Goal: Transaction & Acquisition: Purchase product/service

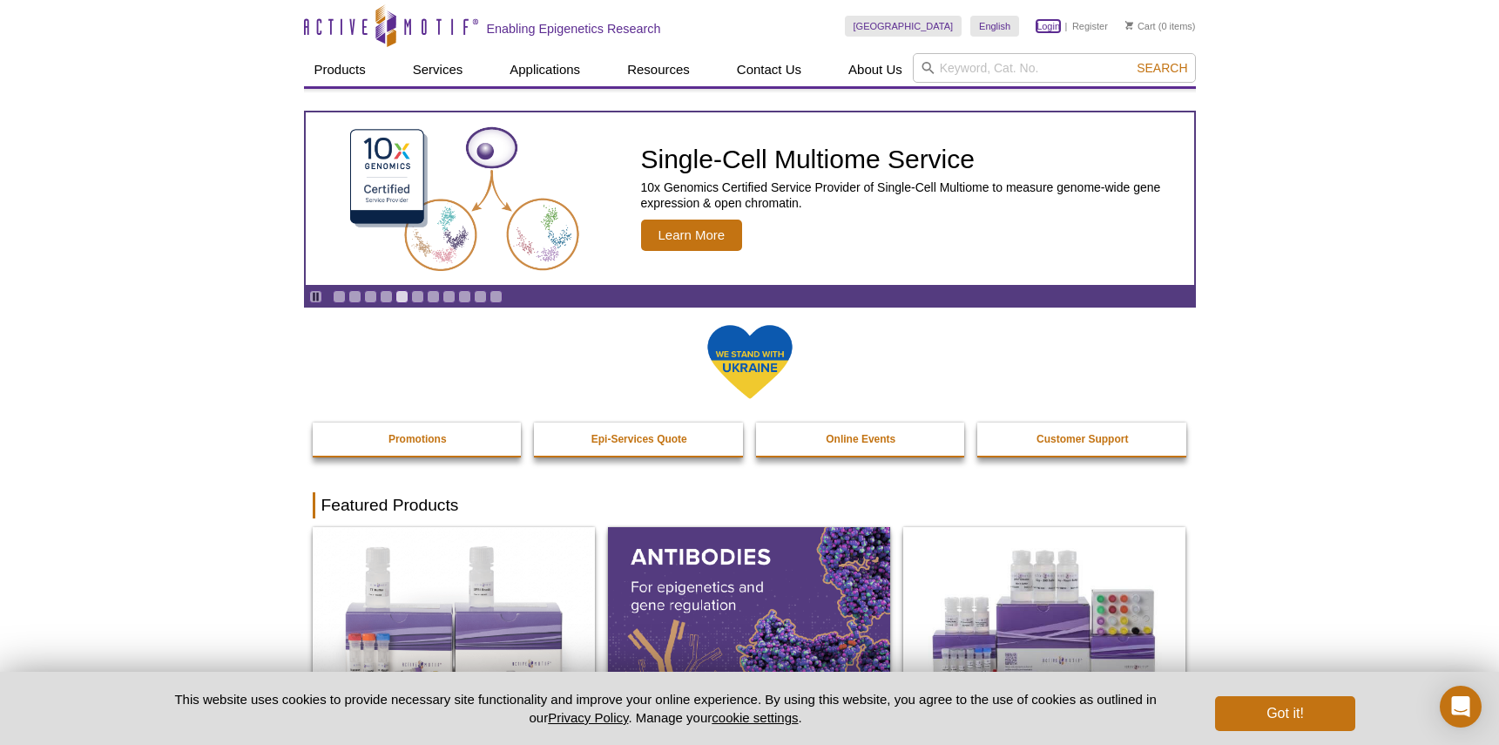
click at [1048, 28] on link "Login" at bounding box center [1048, 26] width 24 height 12
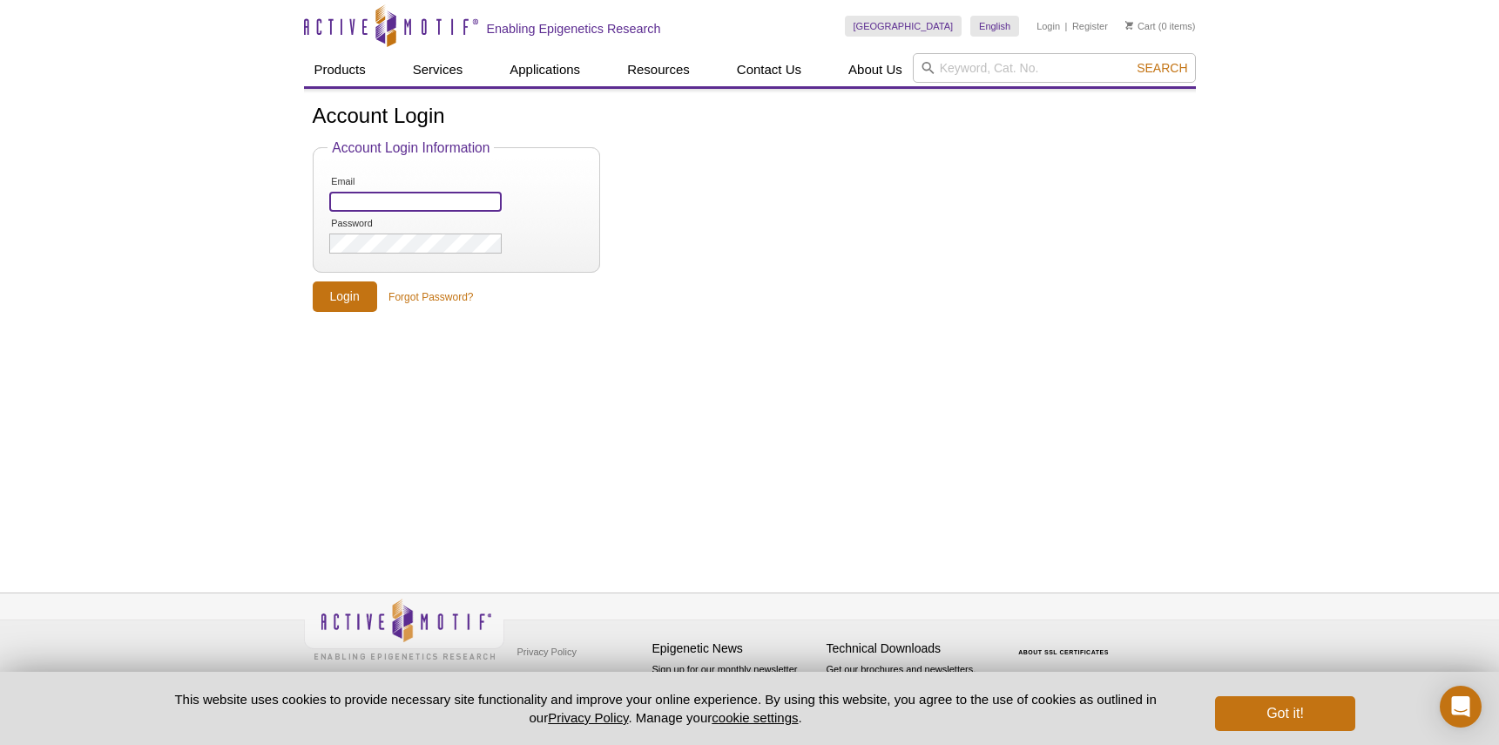
click at [451, 206] on input "Email" at bounding box center [415, 202] width 172 height 20
type input "[EMAIL_ADDRESS][PERSON_NAME][DOMAIN_NAME]"
click at [354, 296] on input "Login" at bounding box center [345, 296] width 64 height 30
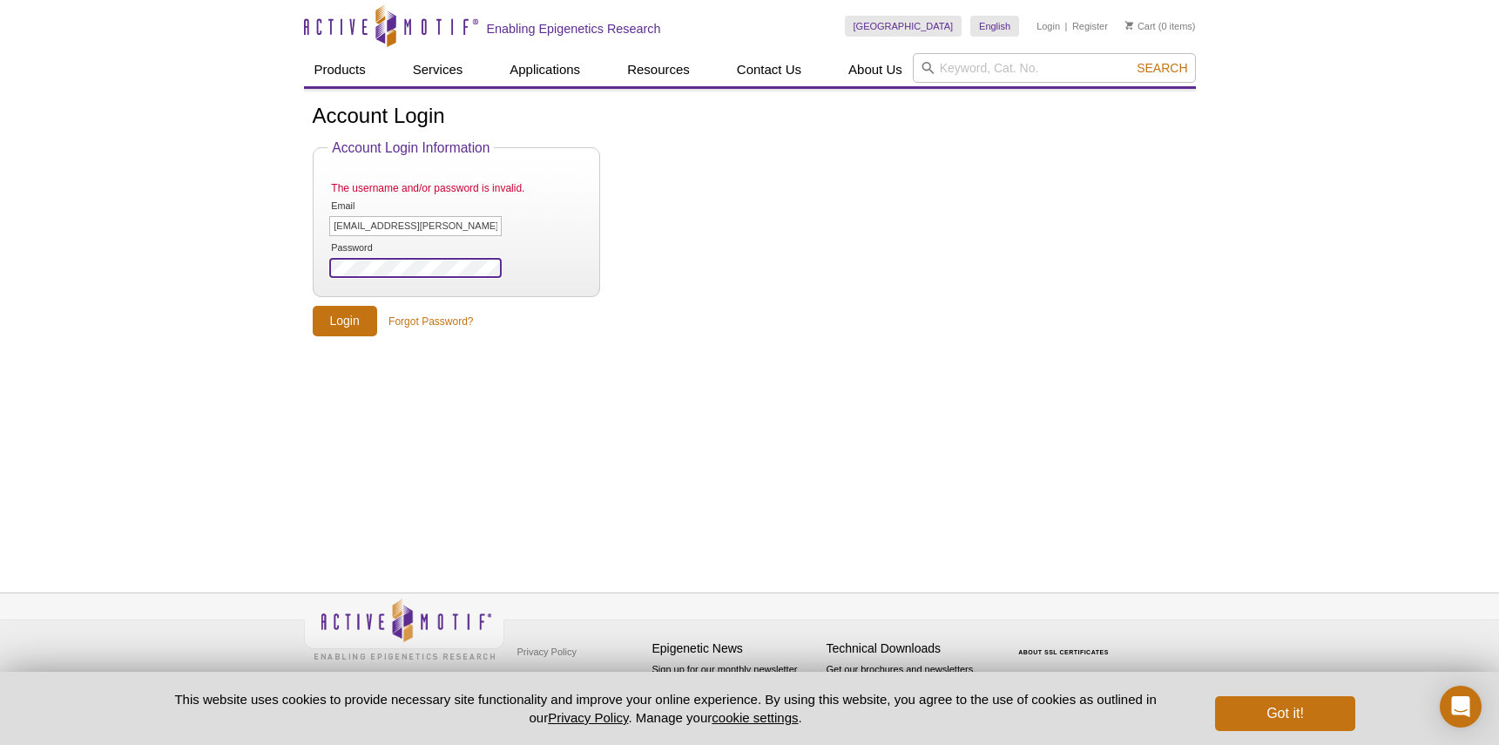
click at [313, 306] on input "Login" at bounding box center [345, 321] width 64 height 30
click at [373, 219] on input "katelyn.raburn@ufl.edu" at bounding box center [415, 226] width 172 height 20
click at [455, 220] on input "katelyn.raburn@ufl.edu" at bounding box center [415, 226] width 172 height 20
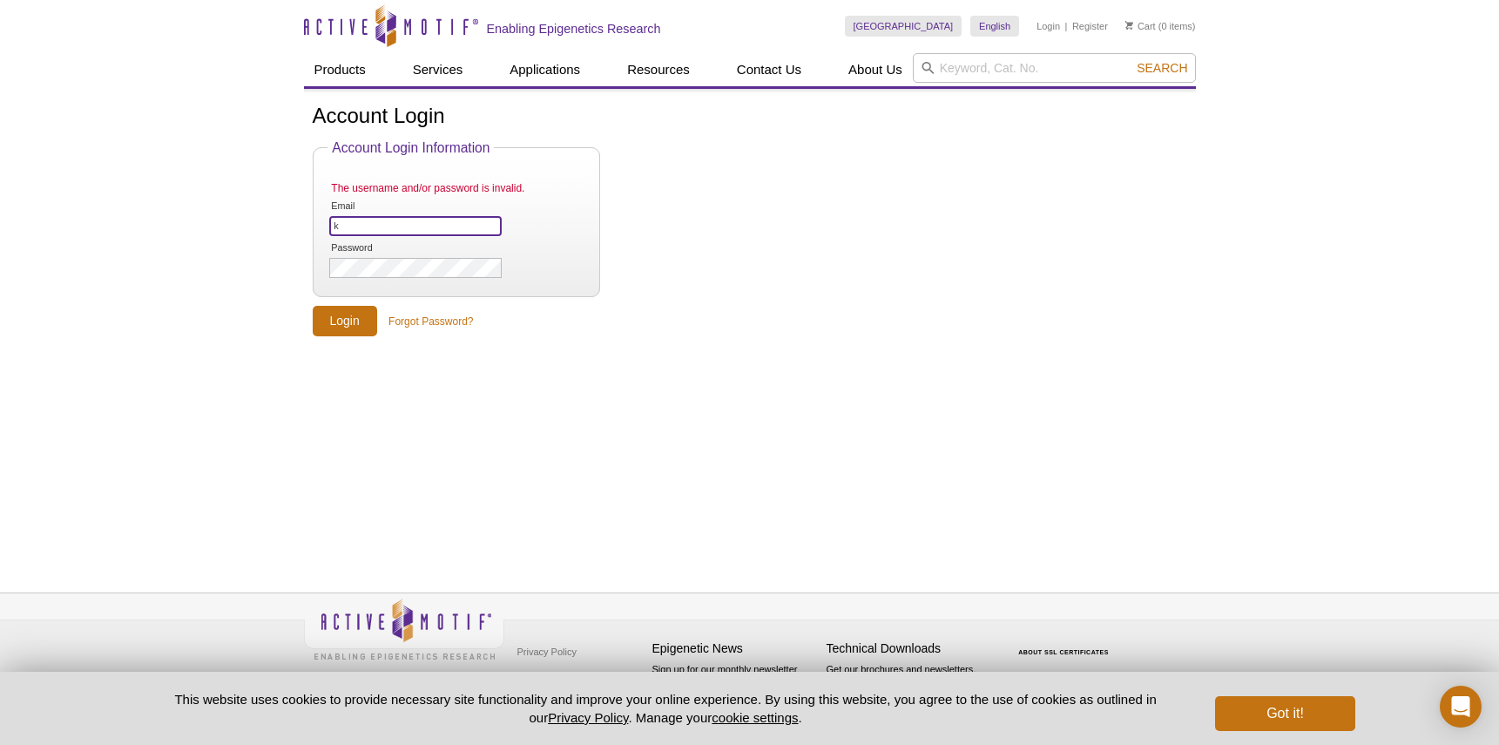
type input "katelyn.raburn@medicine.ufl.edu"
click at [313, 306] on input "Login" at bounding box center [345, 321] width 64 height 30
click at [1061, 72] on input "search" at bounding box center [1054, 68] width 283 height 30
paste input "39161"
type input "39161"
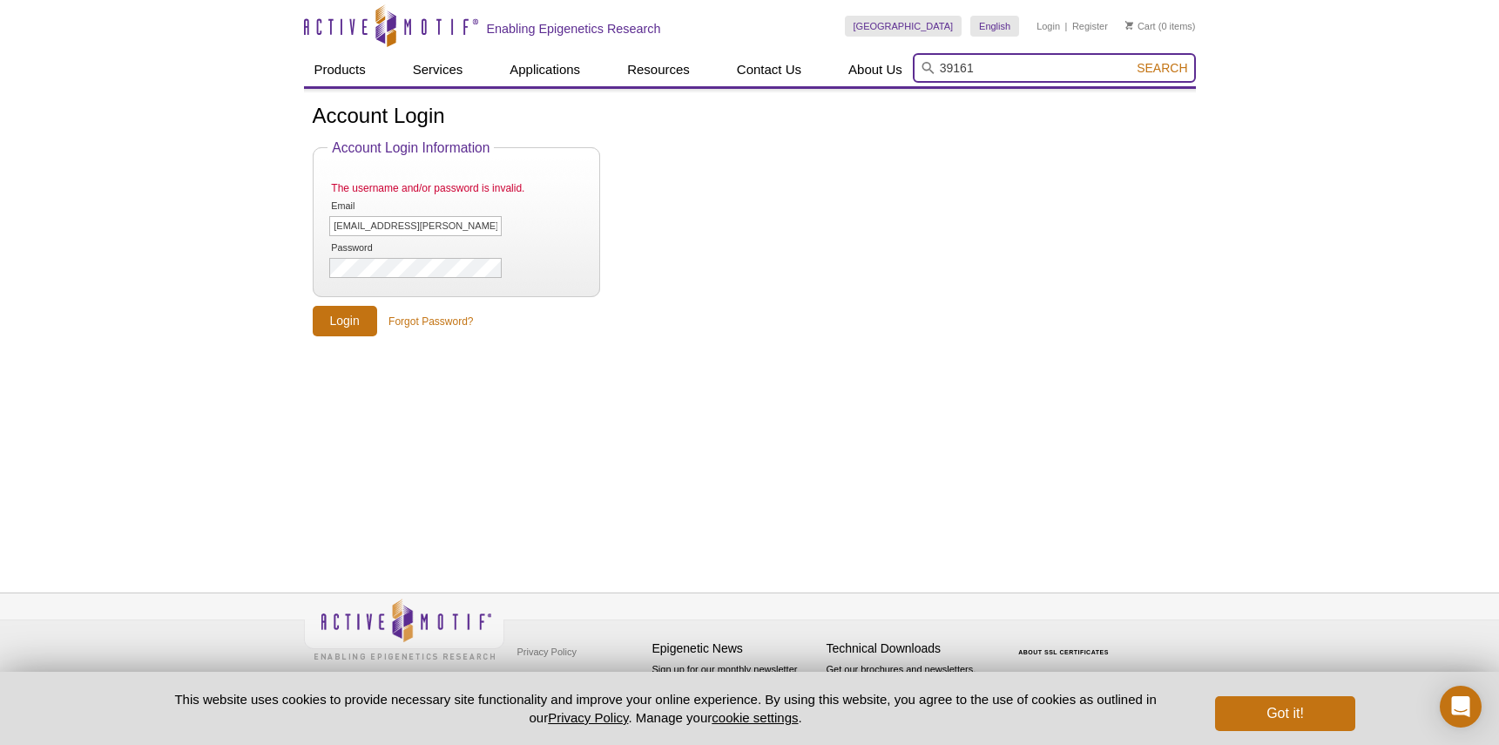
click at [1131, 60] on button "Search" at bounding box center [1161, 68] width 61 height 16
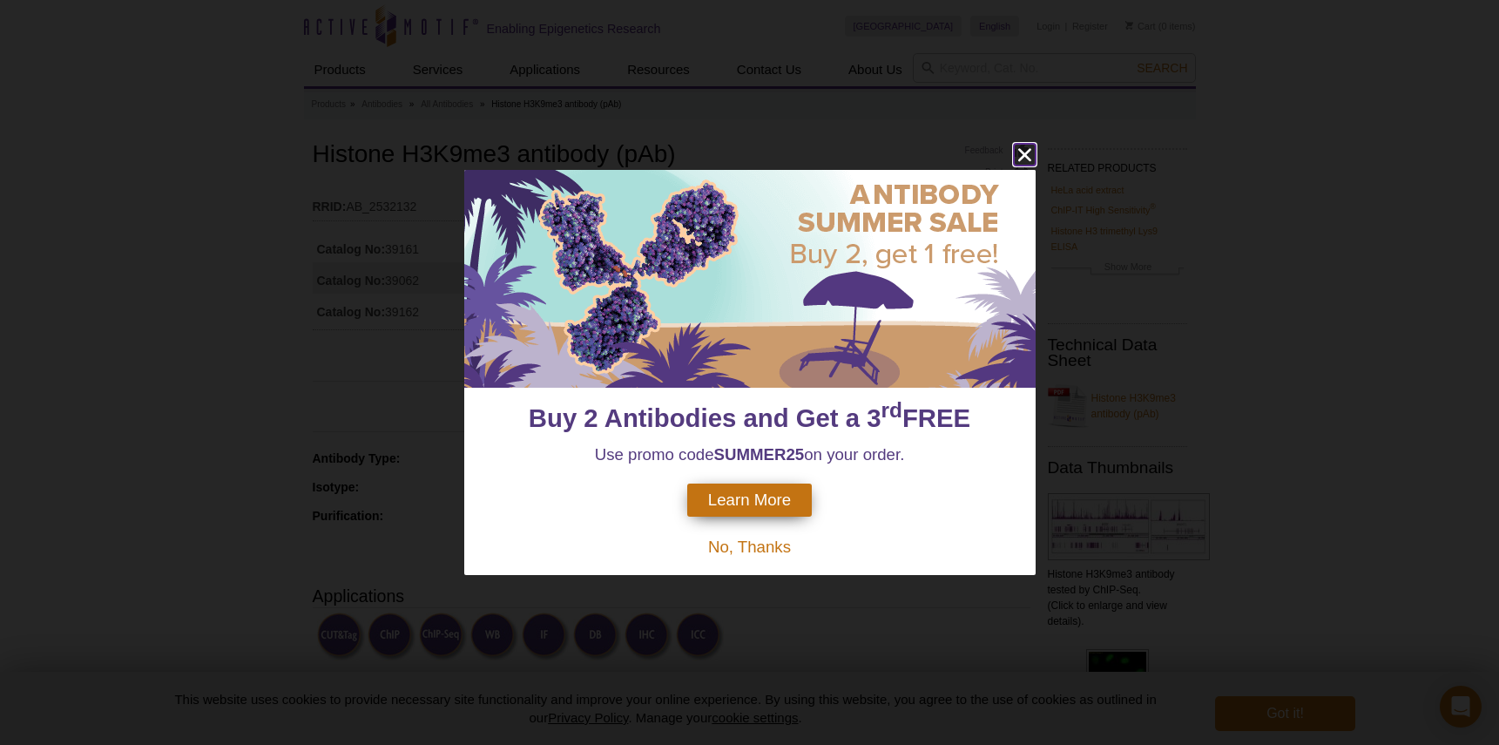
click at [1016, 151] on icon "close" at bounding box center [1025, 155] width 22 height 22
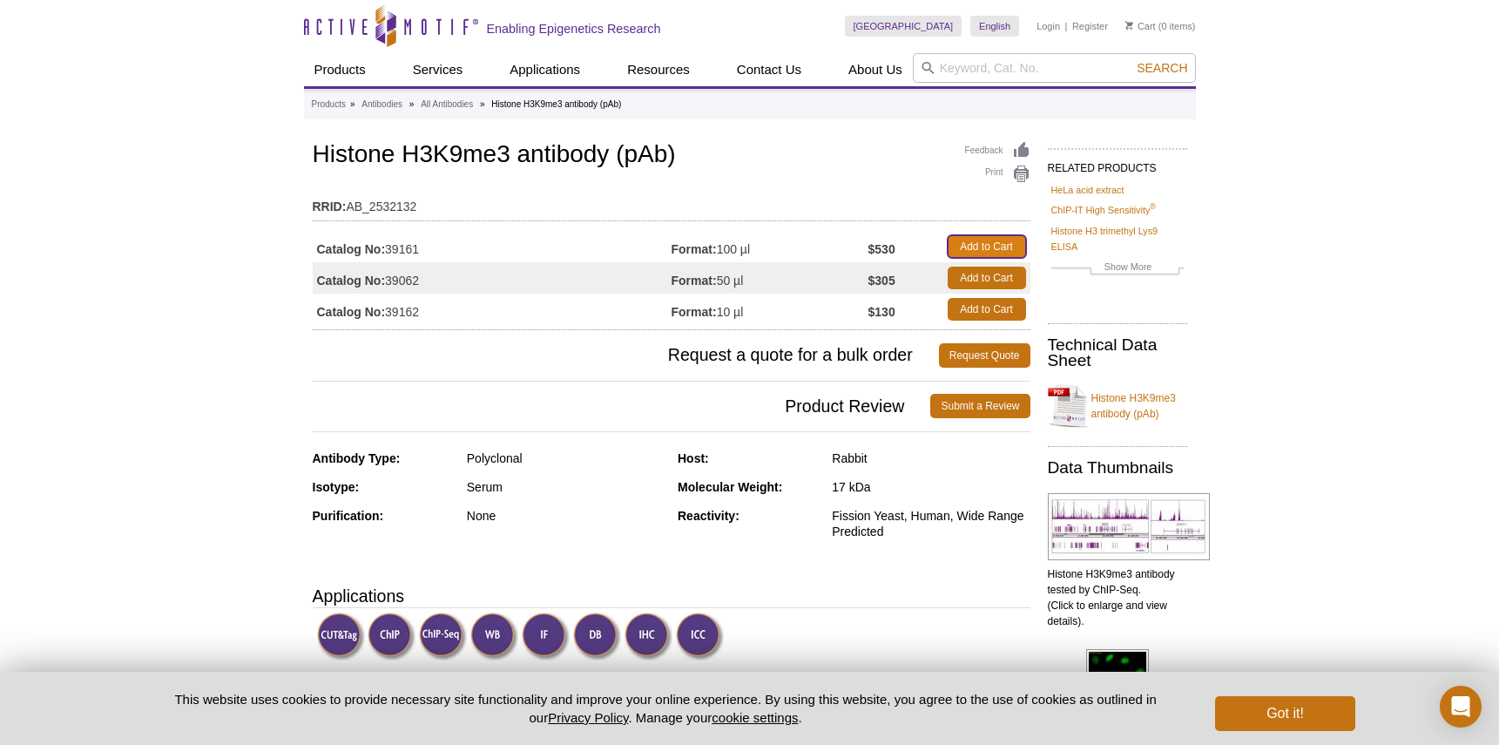
click at [995, 247] on link "Add to Cart" at bounding box center [986, 246] width 78 height 23
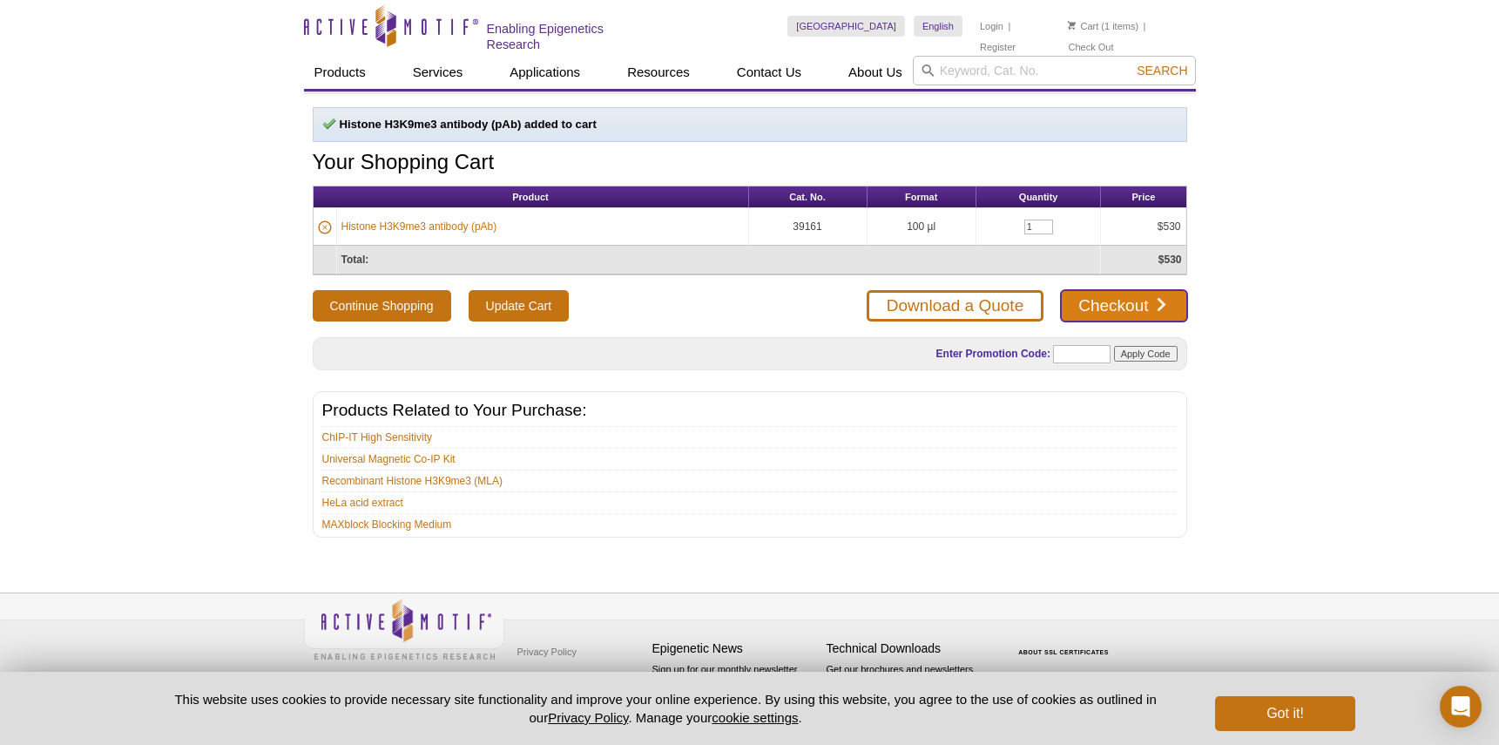
click at [1088, 299] on link "Checkout" at bounding box center [1123, 305] width 125 height 31
